Goal: Entertainment & Leisure: Browse casually

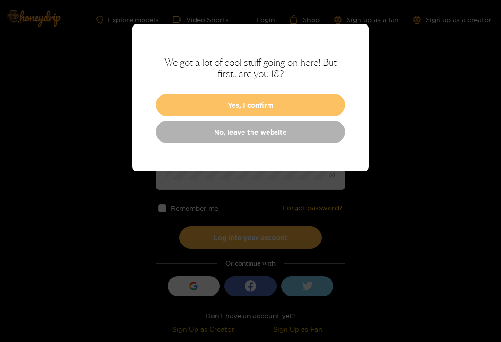
click at [213, 108] on button "Yes, I confirm" at bounding box center [251, 105] width 190 height 22
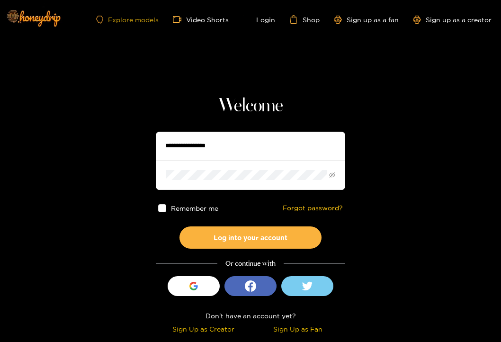
click at [146, 19] on link "Explore models" at bounding box center [127, 20] width 63 height 8
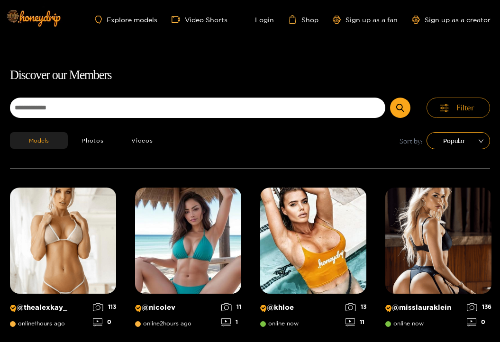
click at [463, 112] on span "Filter" at bounding box center [465, 107] width 18 height 11
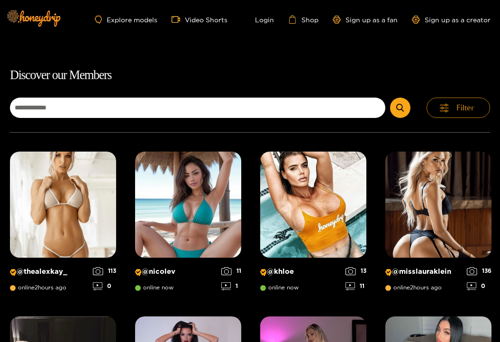
click at [462, 109] on span "Filter" at bounding box center [465, 107] width 18 height 11
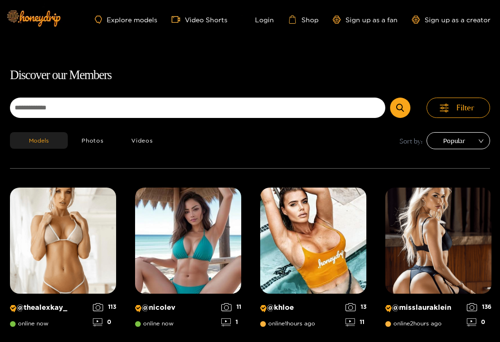
click at [463, 137] on span "Popular" at bounding box center [457, 141] width 49 height 14
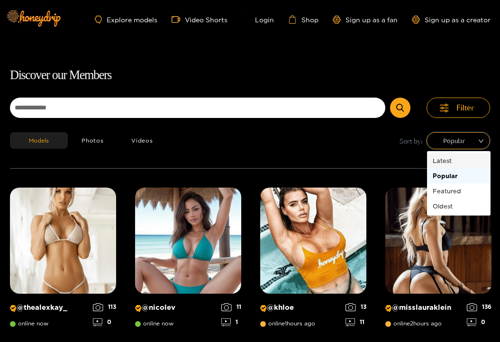
click at [447, 157] on div "Latest" at bounding box center [459, 160] width 52 height 10
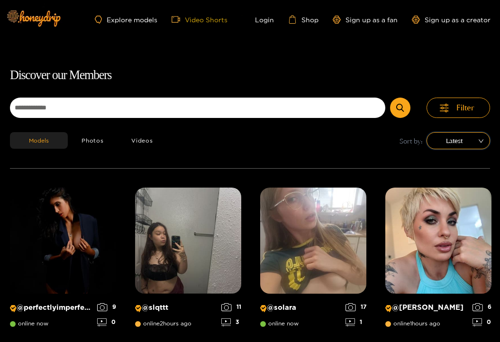
click at [205, 18] on link "Video Shorts" at bounding box center [200, 19] width 56 height 9
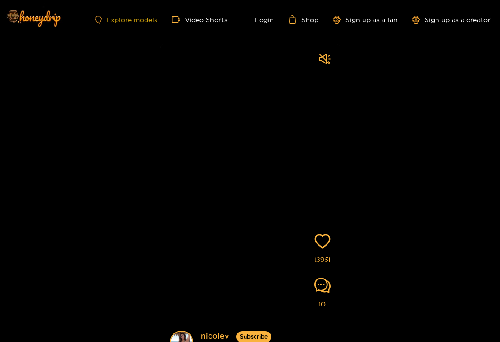
click at [139, 19] on link "Explore models" at bounding box center [126, 20] width 63 height 8
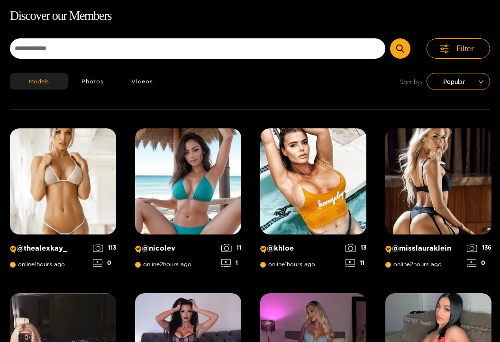
scroll to position [61, 0]
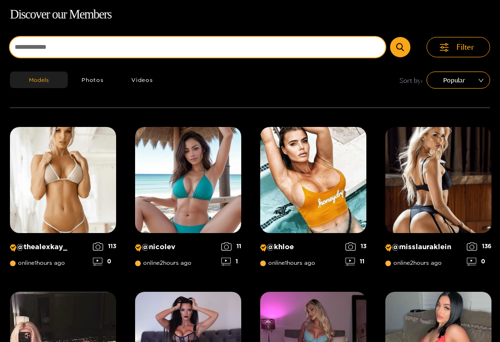
click at [92, 45] on input at bounding box center [197, 47] width 375 height 20
click at [390, 37] on button "submit" at bounding box center [400, 47] width 20 height 20
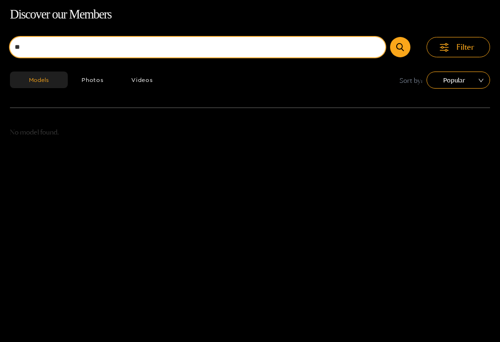
type input "*"
type input "*****"
click at [390, 37] on button "submit" at bounding box center [400, 47] width 20 height 20
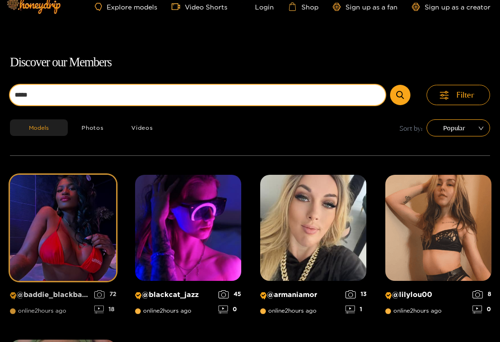
scroll to position [0, 0]
